Goal: Navigation & Orientation: Find specific page/section

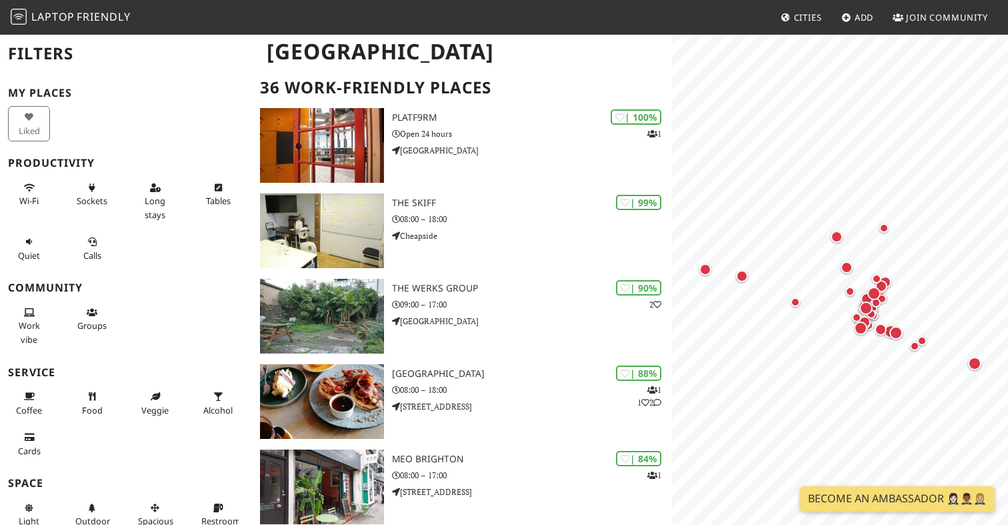
scroll to position [106, 0]
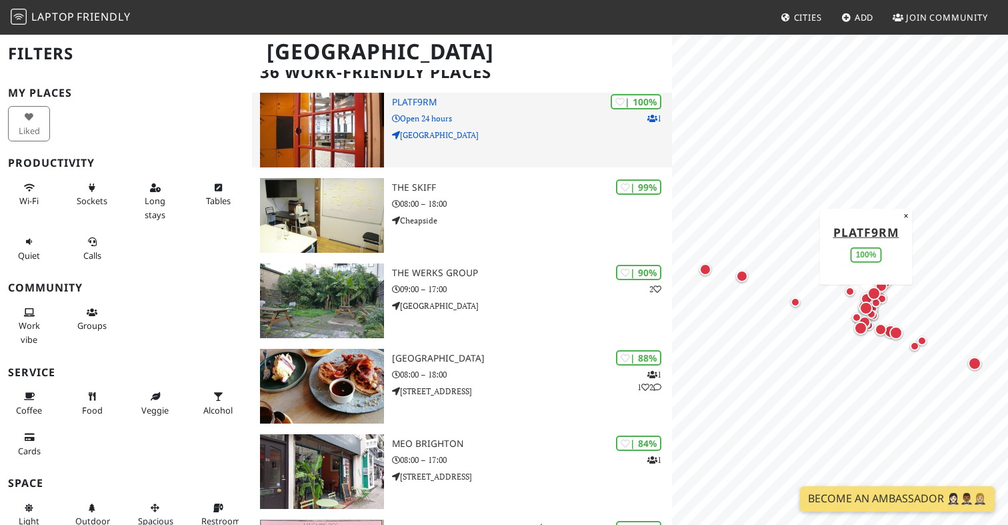
click at [368, 148] on img at bounding box center [322, 130] width 124 height 75
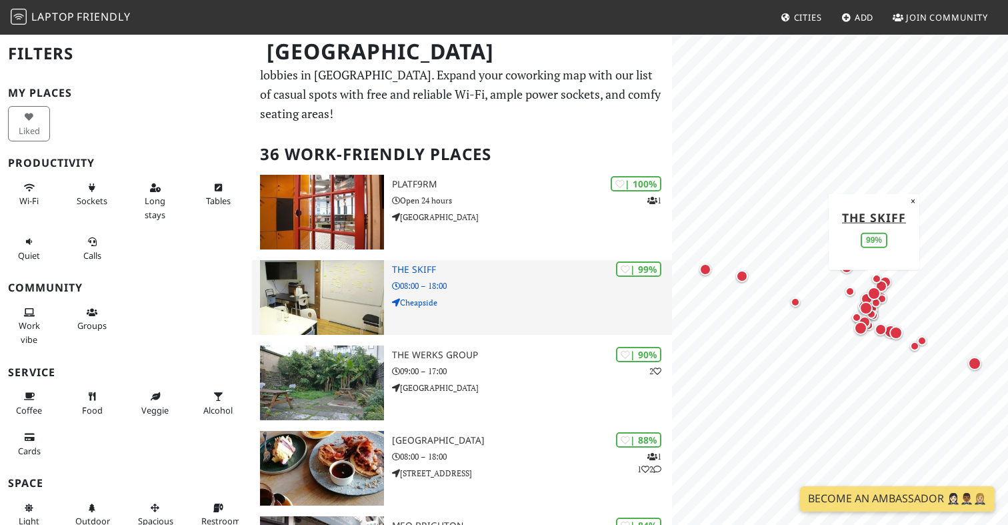
scroll to position [8, 0]
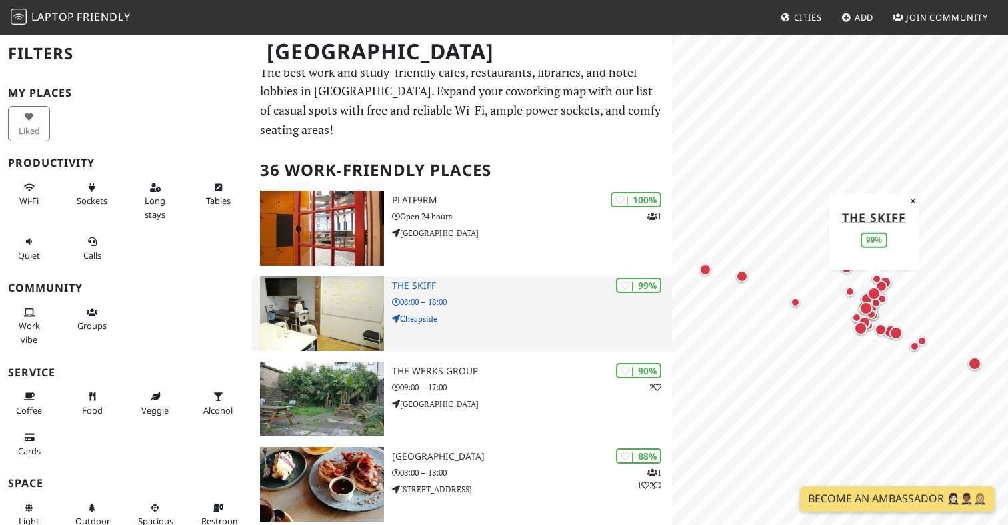
click at [318, 322] on img at bounding box center [322, 313] width 124 height 75
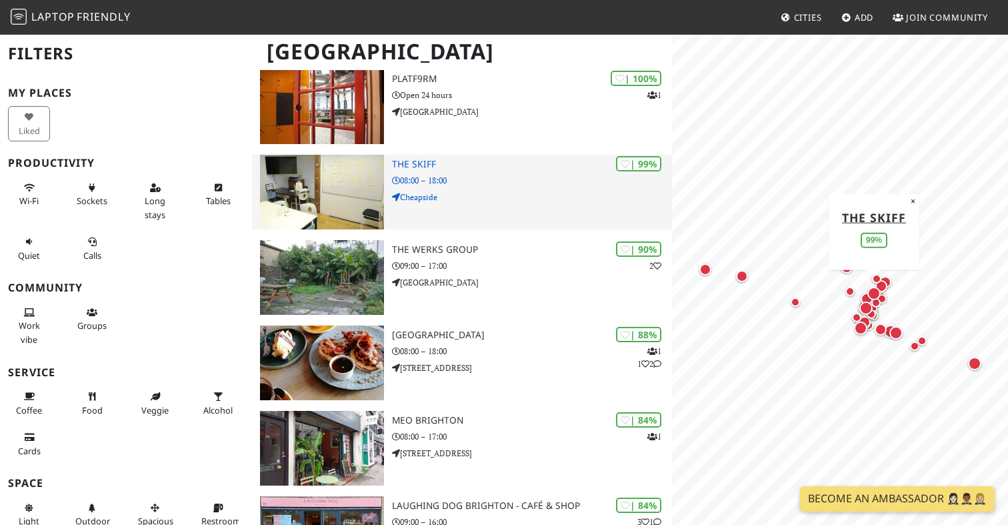
scroll to position [139, 0]
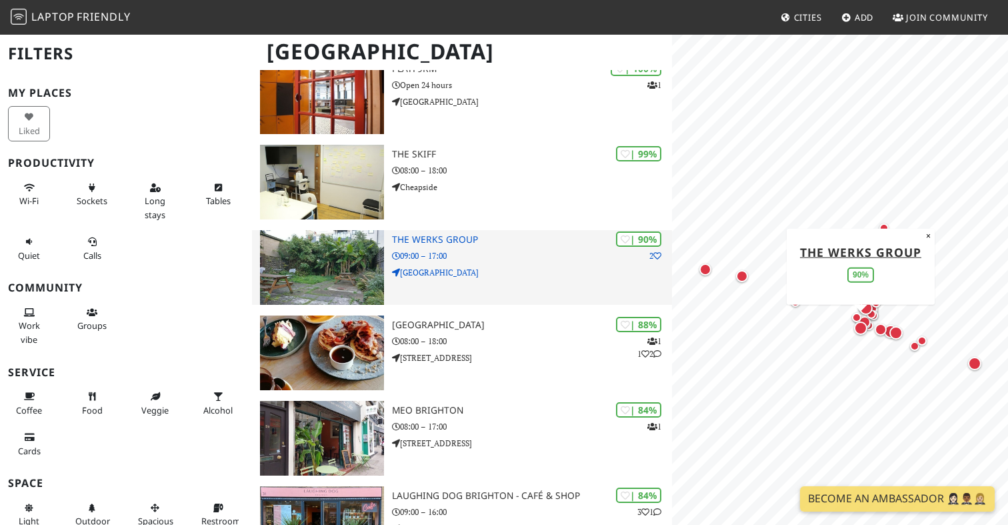
click at [349, 274] on img at bounding box center [322, 267] width 124 height 75
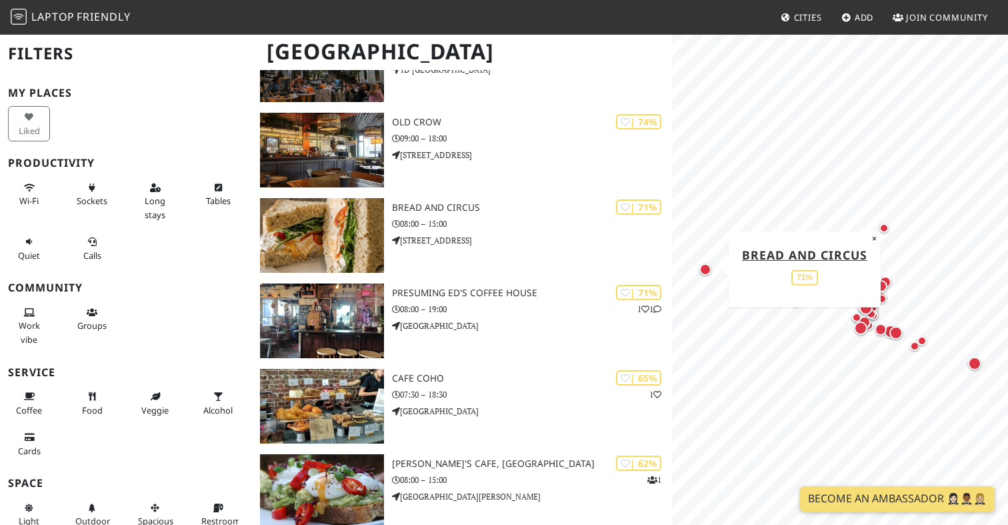
scroll to position [1030, 0]
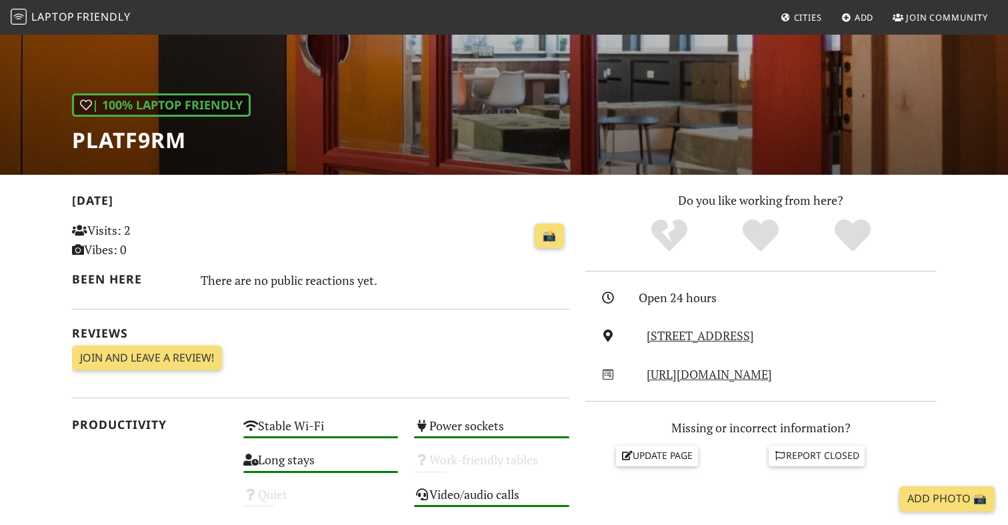
scroll to position [143, 0]
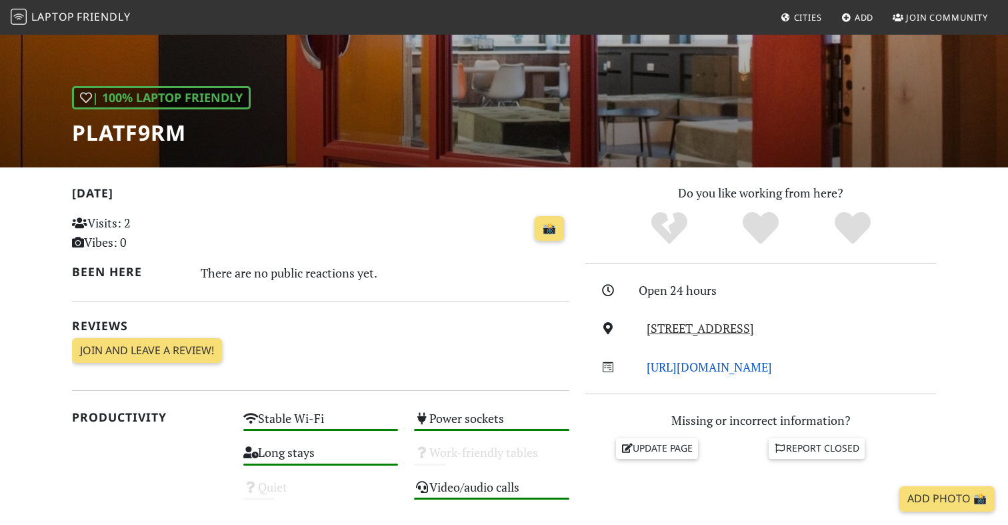
click at [701, 367] on link "http://www.platf9rm.com/" at bounding box center [708, 367] width 125 height 16
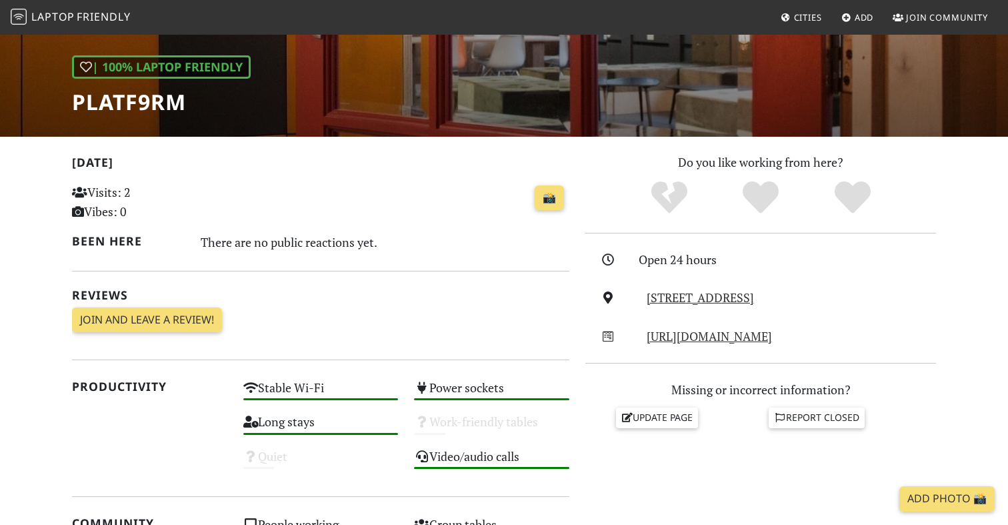
scroll to position [175, 0]
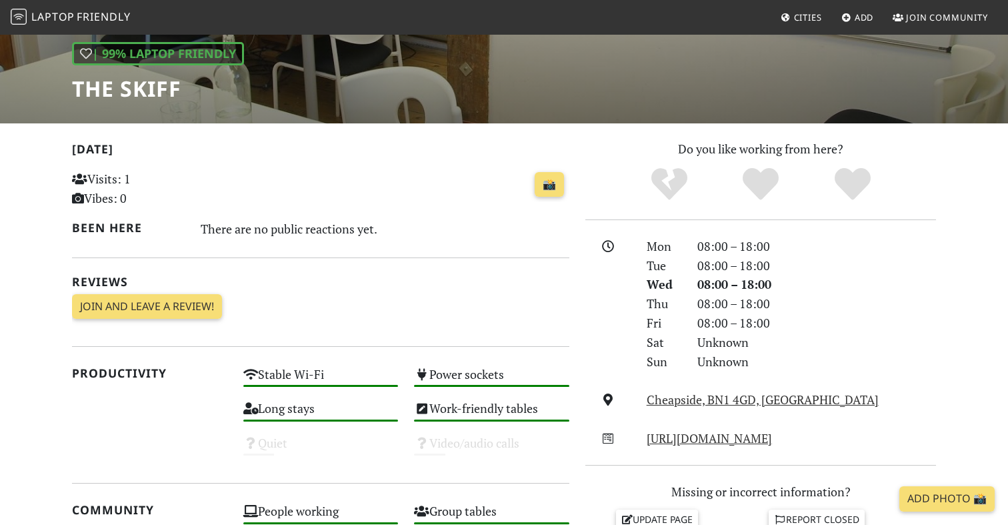
scroll to position [189, 0]
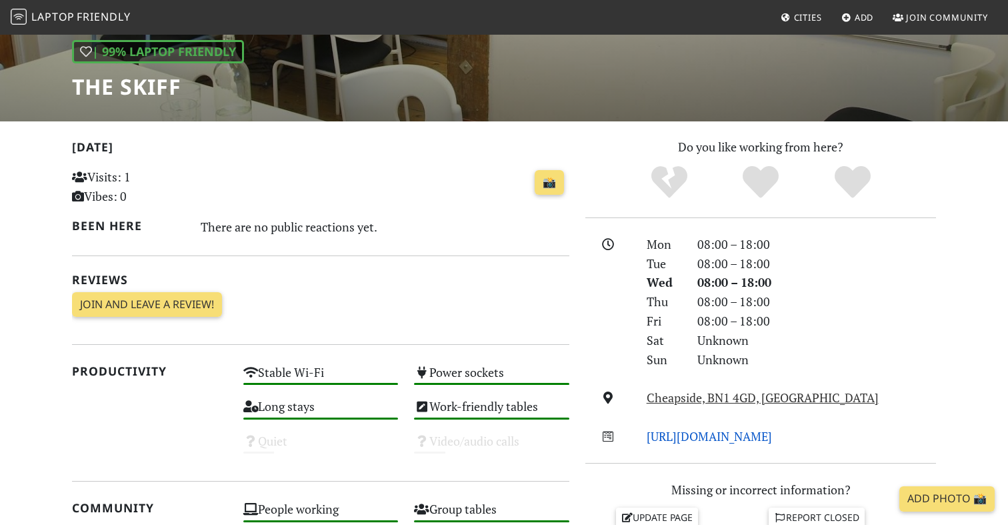
click at [663, 435] on link "http://www.theskiff.org/" at bounding box center [708, 436] width 125 height 16
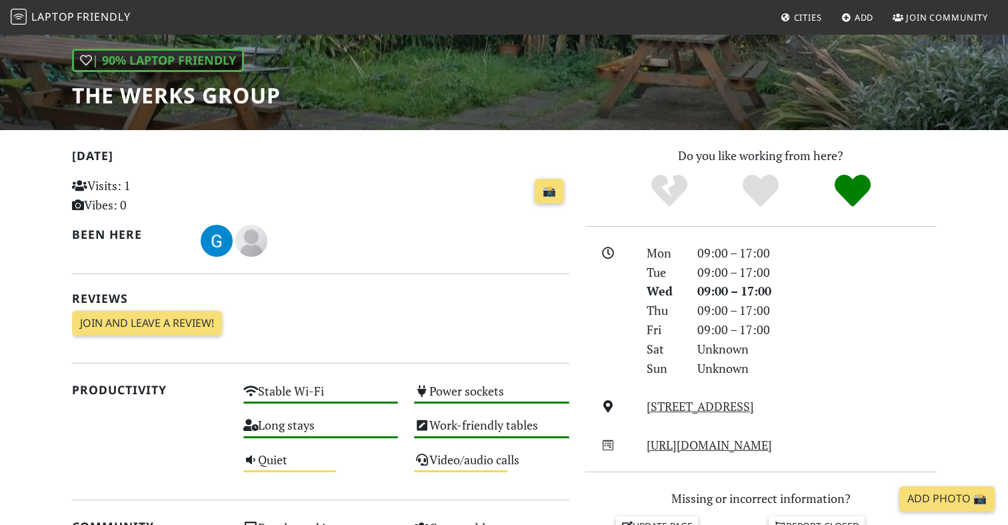
scroll to position [200, 0]
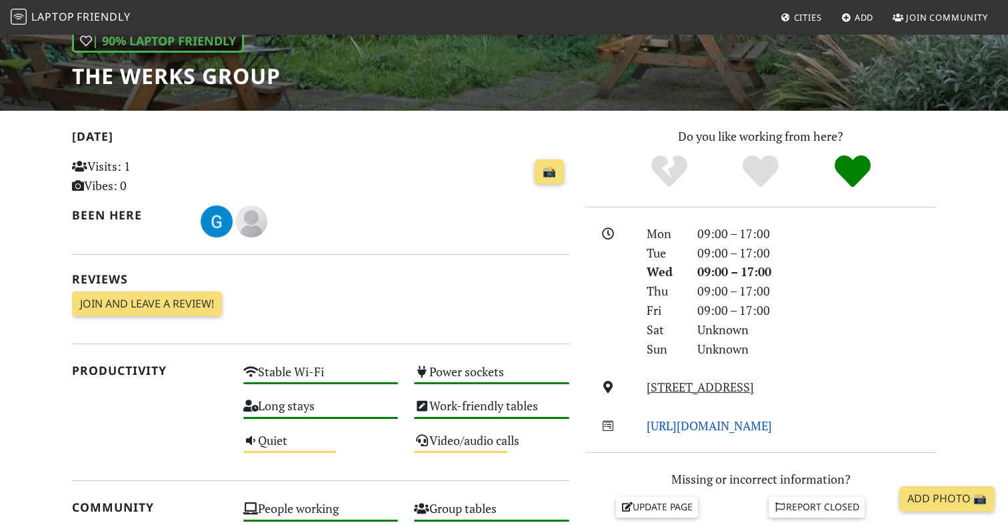
click at [684, 422] on link "[URL][DOMAIN_NAME]" at bounding box center [708, 425] width 125 height 16
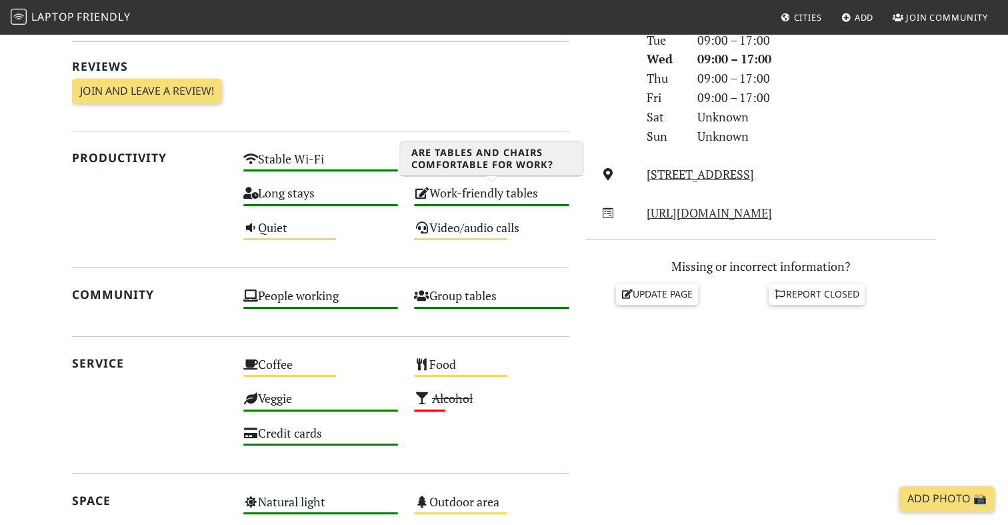
scroll to position [414, 0]
